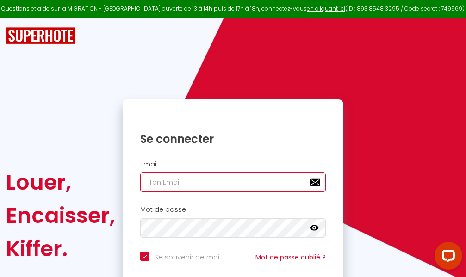
click at [236, 182] on input "email" at bounding box center [233, 182] width 186 height 19
type input "m"
checkbox input "true"
type input "ma"
checkbox input "true"
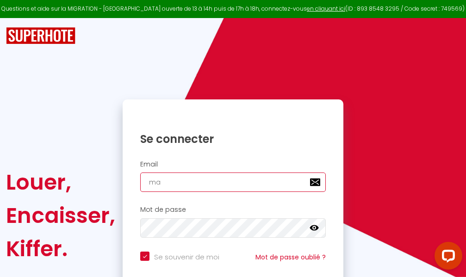
type input "mar"
checkbox input "true"
type input "marc"
checkbox input "true"
type input "marcd"
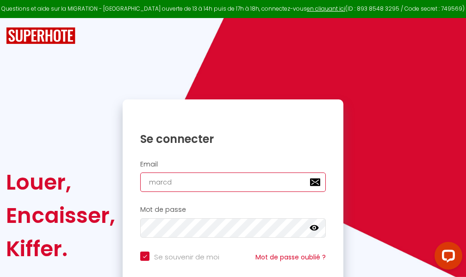
checkbox input "true"
type input "marcdp"
checkbox input "true"
type input "marcdpo"
checkbox input "true"
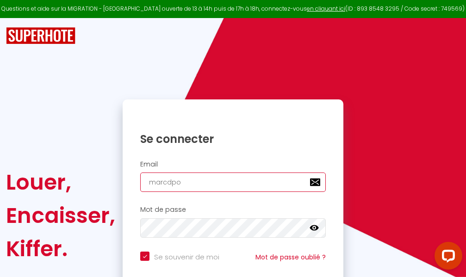
type input "marcdpoz"
checkbox input "true"
type input "marcdpoz."
checkbox input "true"
type input "marcdpoz.l"
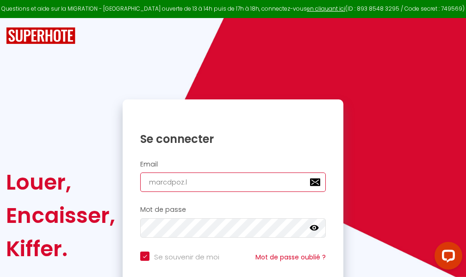
checkbox input "true"
type input "marcdpoz.lo"
checkbox input "true"
type input "marcdpoz.loc"
checkbox input "true"
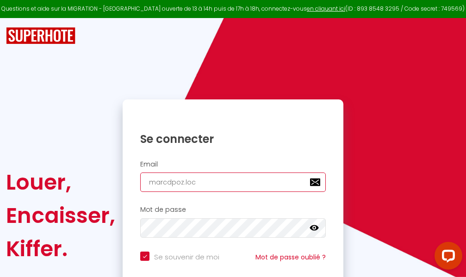
type input "marcdpoz.loca"
checkbox input "true"
type input "marcdpoz.locat"
checkbox input "true"
type input "marcdpoz.locati"
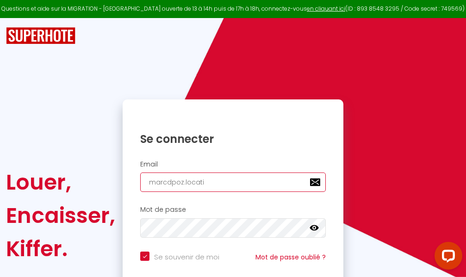
checkbox input "true"
type input "marcdpoz.locatio"
checkbox input "true"
type input "marcdpoz.location"
checkbox input "true"
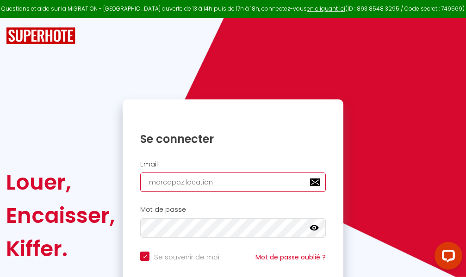
type input "marcdpoz.location@"
checkbox input "true"
type input "marcdpoz.location@g"
checkbox input "true"
type input "marcdpoz.location@gm"
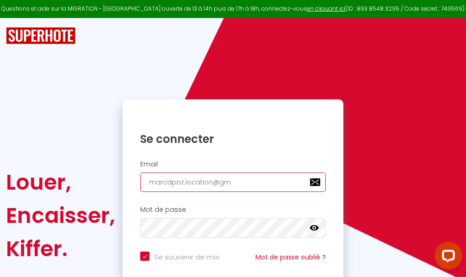
checkbox input "true"
type input "marcdpoz.location@gma"
checkbox input "true"
type input "marcdpoz.location@gmai"
checkbox input "true"
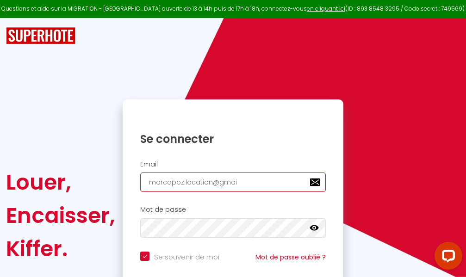
type input "[EMAIL_ADDRESS]"
checkbox input "true"
type input "[EMAIL_ADDRESS]."
checkbox input "true"
type input "marcdpoz.location@gmail.c"
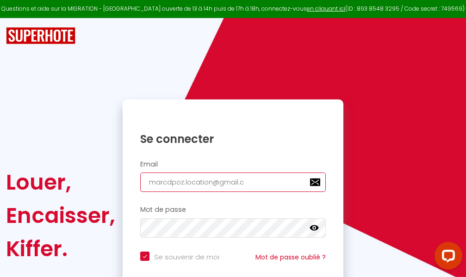
checkbox input "true"
type input "[EMAIL_ADDRESS][DOMAIN_NAME]"
checkbox input "true"
type input "[EMAIL_ADDRESS][DOMAIN_NAME]"
checkbox input "true"
